Goal: Navigation & Orientation: Find specific page/section

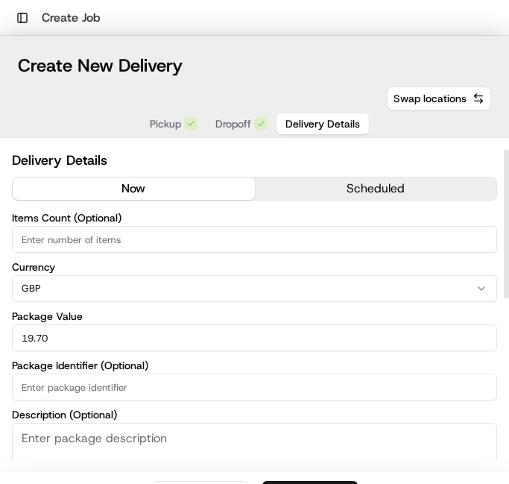
click at [157, 127] on span "Pickup" at bounding box center [165, 123] width 31 height 15
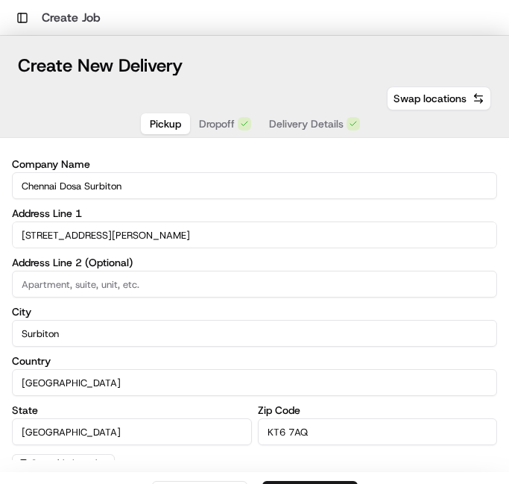
click at [51, 6] on div "Toggle Sidebar Create Job" at bounding box center [254, 18] width 509 height 36
click at [26, 16] on button "Toggle Sidebar" at bounding box center [22, 17] width 21 height 21
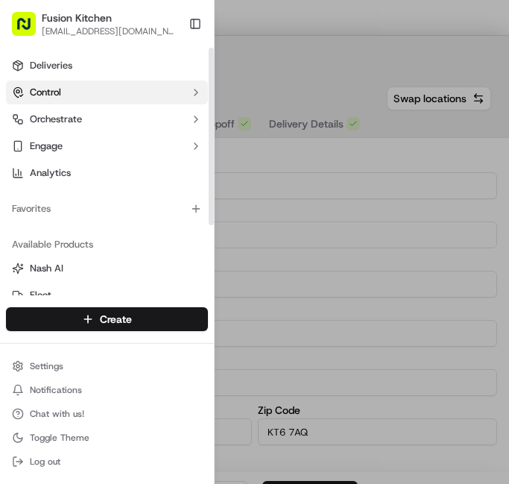
click at [71, 81] on button "Control" at bounding box center [107, 92] width 202 height 24
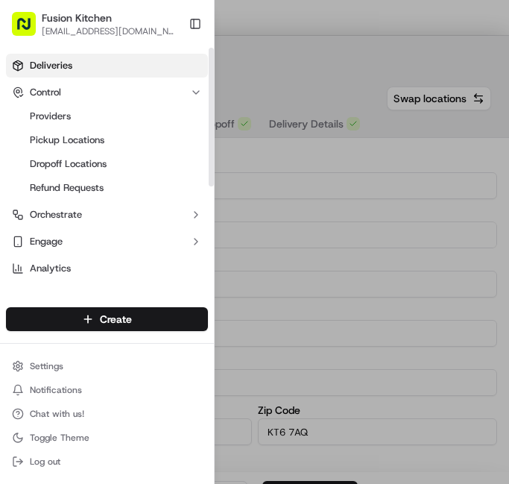
click at [71, 72] on link "Deliveries" at bounding box center [107, 66] width 202 height 24
